Goal: Task Accomplishment & Management: Manage account settings

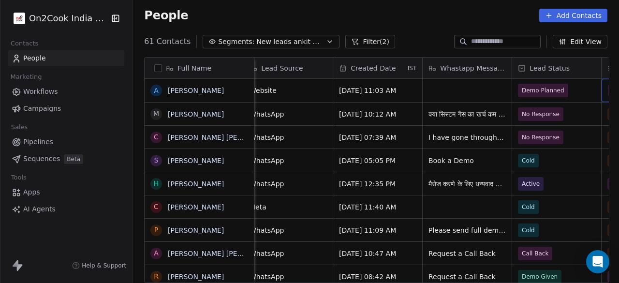
scroll to position [0, 547]
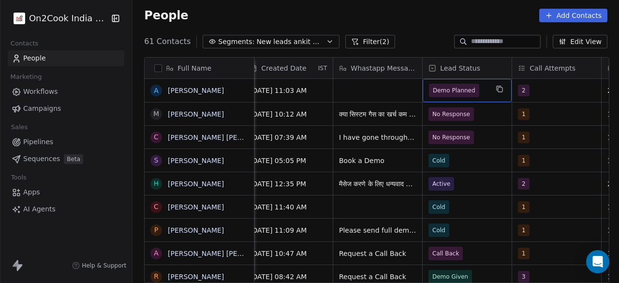
click at [481, 87] on span "Demo Planned" at bounding box center [458, 91] width 59 height 14
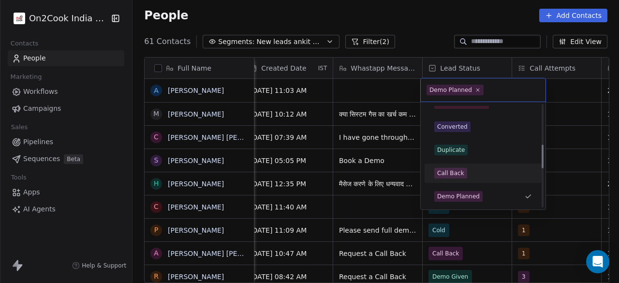
scroll to position [200, 0]
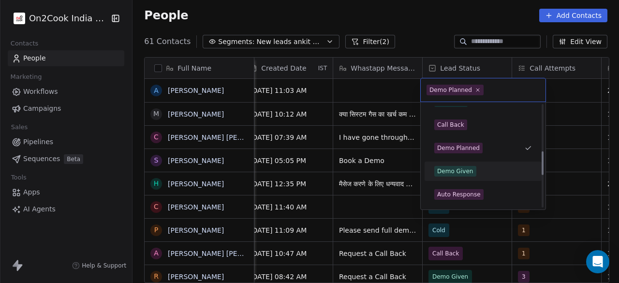
click at [465, 168] on div "Demo Given" at bounding box center [455, 171] width 36 height 9
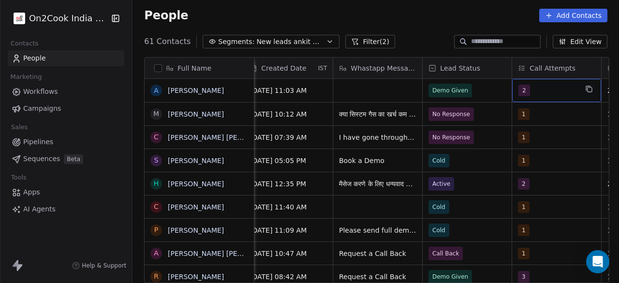
click at [543, 87] on div "2" at bounding box center [547, 91] width 59 height 12
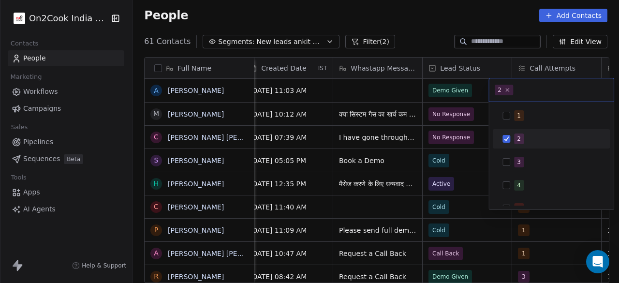
click at [396, 88] on html "On2Cook India Pvt. Ltd. Contacts People Marketing Workflows Campaigns Sales Pip…" at bounding box center [309, 141] width 619 height 283
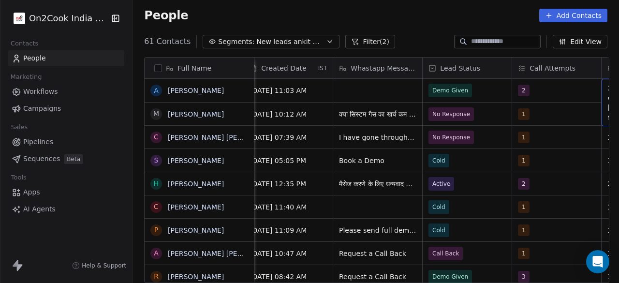
scroll to position [0, 637]
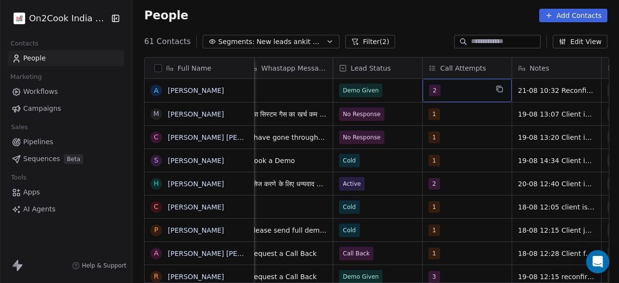
click at [467, 90] on div "2" at bounding box center [458, 91] width 59 height 12
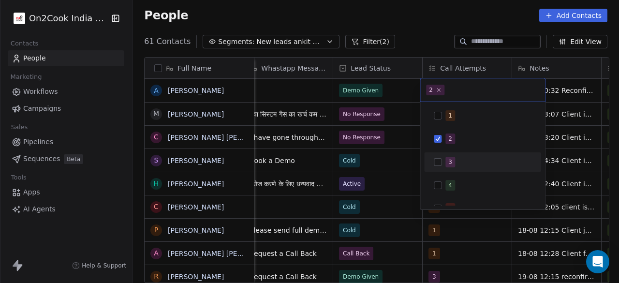
click at [438, 163] on button "Suggestions" at bounding box center [438, 162] width 8 height 8
click at [439, 138] on button "Suggestions" at bounding box center [438, 139] width 8 height 8
click at [400, 85] on html "On2Cook India Pvt. Ltd. Contacts People Marketing Workflows Campaigns Sales Pip…" at bounding box center [309, 141] width 619 height 283
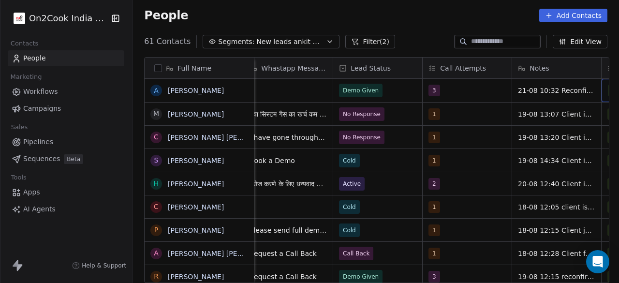
scroll to position [0, 726]
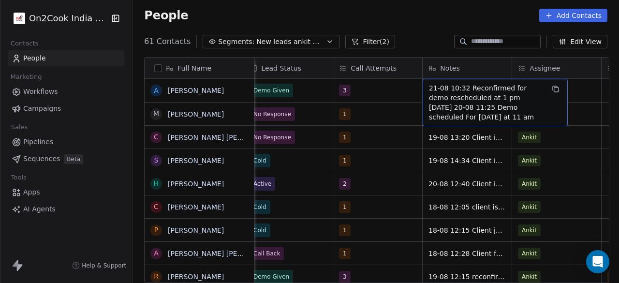
click at [429, 88] on span "21-08 10:32 Reconfirmed for demo rescheduled at 1 pm [DATE] 20-08 11:25 Demo sc…" at bounding box center [486, 102] width 115 height 39
drag, startPoint x: 448, startPoint y: 87, endPoint x: 421, endPoint y: 88, distance: 26.7
click at [423, 88] on div "21-08 10:32 Reconfirmed for demo rescheduled at 1 pm [DATE] 20-08 11:25 Demo sc…" at bounding box center [495, 102] width 145 height 47
click at [445, 88] on span "21-08 10:32 Reconfirmed for demo rescheduled at 1 pm [DATE] 20-08 11:25 Demo sc…" at bounding box center [486, 102] width 115 height 39
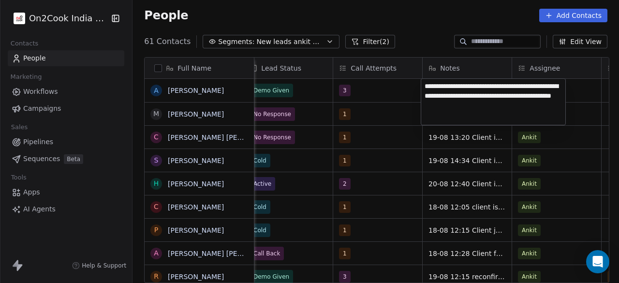
click at [446, 89] on textarea "**********" at bounding box center [493, 102] width 144 height 46
drag, startPoint x: 444, startPoint y: 86, endPoint x: 420, endPoint y: 86, distance: 24.2
click at [420, 86] on html "On2Cook India Pvt. Ltd. Contacts People Marketing Workflows Campaigns Sales Pip…" at bounding box center [309, 141] width 619 height 283
click at [433, 85] on textarea "**********" at bounding box center [493, 102] width 144 height 46
drag, startPoint x: 443, startPoint y: 85, endPoint x: 423, endPoint y: 79, distance: 20.5
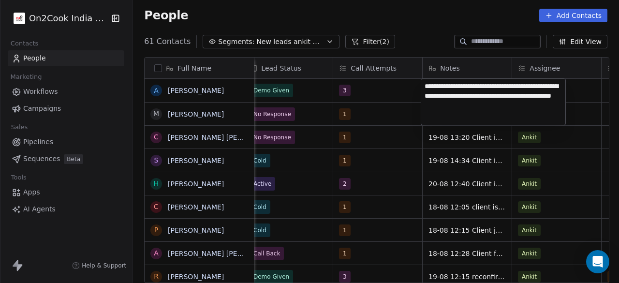
click at [423, 79] on textarea "**********" at bounding box center [493, 102] width 144 height 46
click at [426, 87] on textarea "**********" at bounding box center [493, 102] width 144 height 46
type textarea "**********"
click at [570, 90] on html "On2Cook India Pvt. Ltd. Contacts People Marketing Workflows Campaigns Sales Pip…" at bounding box center [309, 141] width 619 height 283
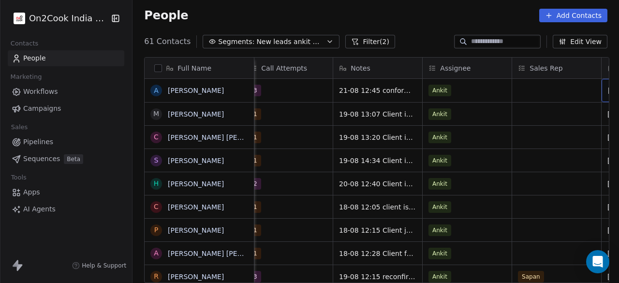
scroll to position [0, 905]
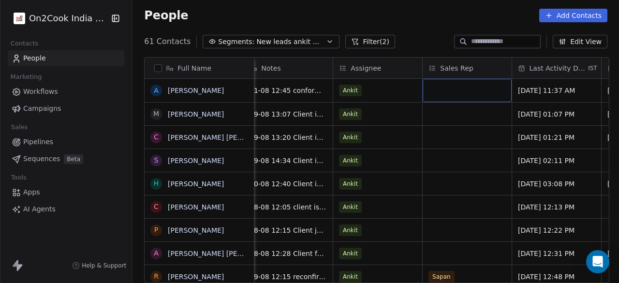
click at [467, 97] on div "grid" at bounding box center [467, 90] width 89 height 23
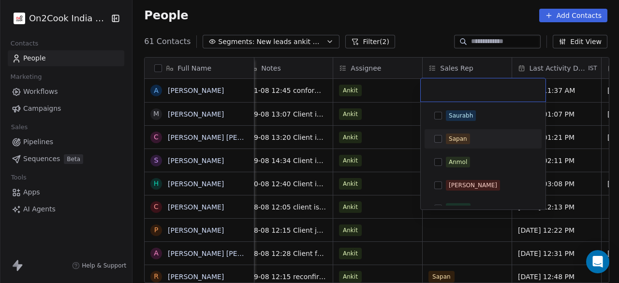
click at [459, 141] on div "Sapan" at bounding box center [458, 138] width 18 height 9
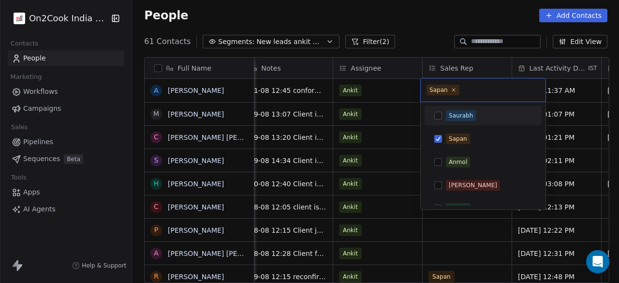
click at [395, 117] on html "On2Cook India Pvt. Ltd. Contacts People Marketing Workflows Campaigns Sales Pip…" at bounding box center [309, 141] width 619 height 283
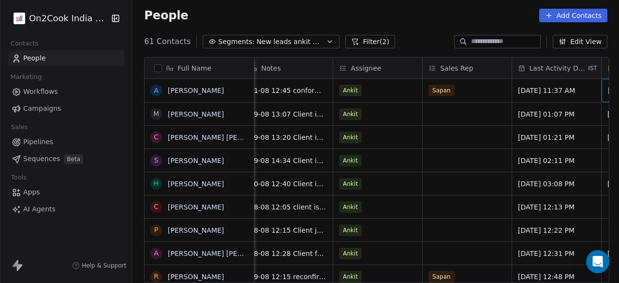
scroll to position [0, 994]
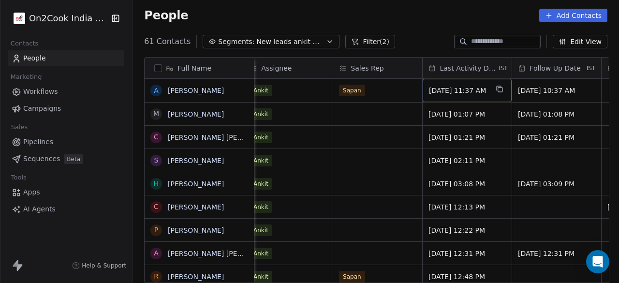
click at [487, 92] on span "[DATE] 11:37 AM" at bounding box center [458, 91] width 59 height 10
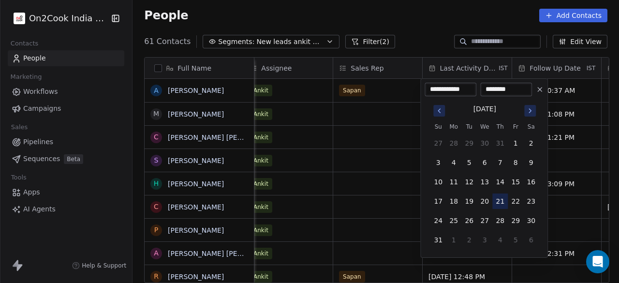
click at [499, 199] on button "21" at bounding box center [499, 200] width 15 height 15
click at [497, 201] on button "21" at bounding box center [499, 200] width 15 height 15
click at [402, 93] on html "On2Cook India Pvt. Ltd. Contacts People Marketing Workflows Campaigns Sales Pip…" at bounding box center [309, 141] width 619 height 283
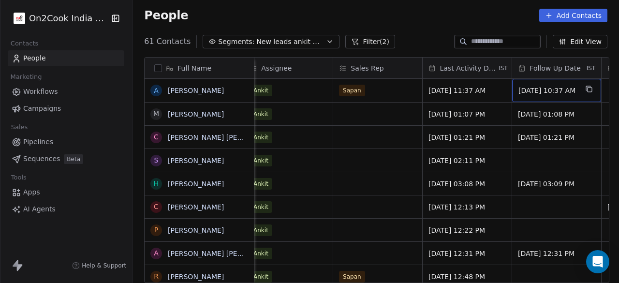
scroll to position [0, 1084]
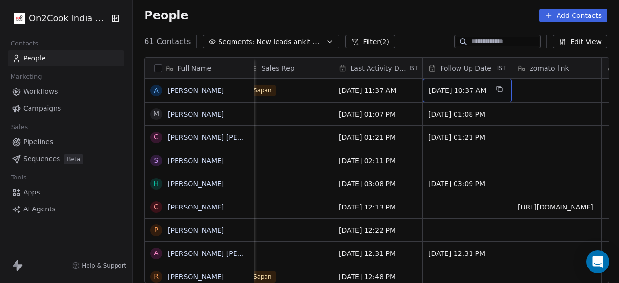
click at [494, 88] on div "[DATE] 10:37 AM" at bounding box center [467, 90] width 89 height 23
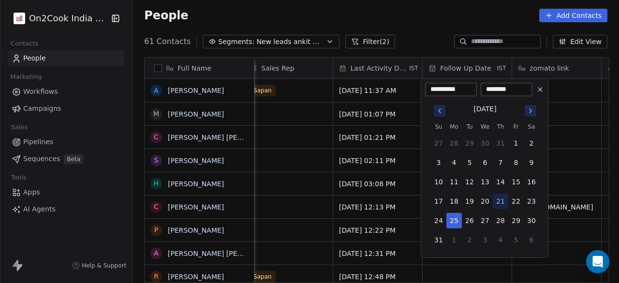
click at [544, 89] on button at bounding box center [540, 90] width 12 height 12
type input "**********"
type input "********"
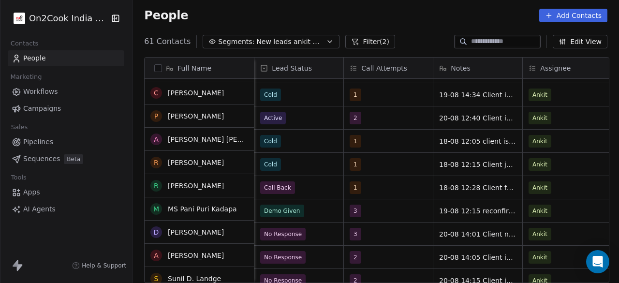
scroll to position [66, 0]
